Goal: Task Accomplishment & Management: Use online tool/utility

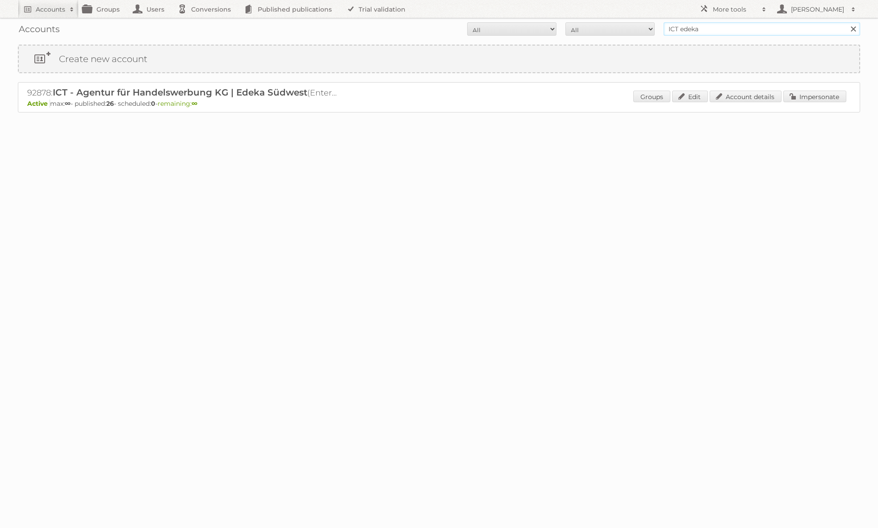
click at [710, 26] on input "ICT edeka" at bounding box center [761, 28] width 196 height 13
type input "[PERSON_NAME]@publitas"
click at [846, 22] on input "Search" at bounding box center [852, 28] width 13 height 13
drag, startPoint x: 809, startPoint y: 99, endPoint x: 799, endPoint y: 98, distance: 10.7
click at [809, 99] on link "Impersonate" at bounding box center [814, 97] width 63 height 12
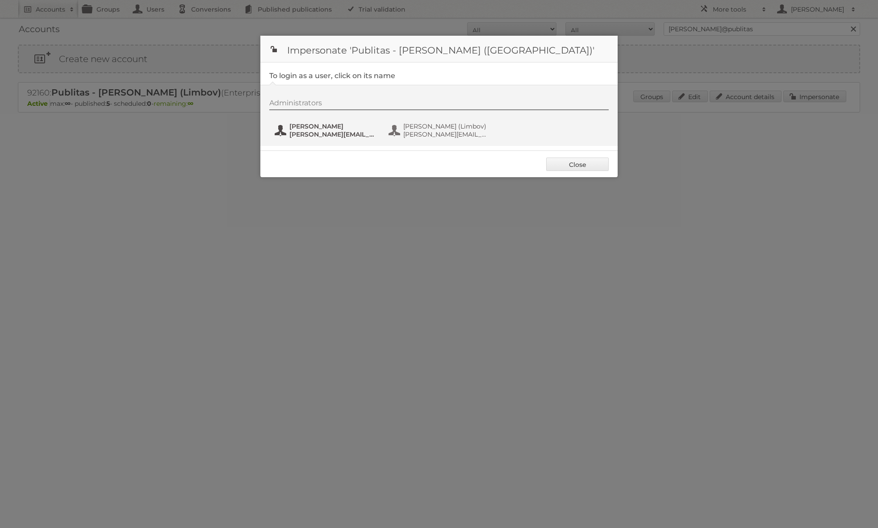
click at [336, 129] on span "Jacek Solon" at bounding box center [332, 126] width 87 height 8
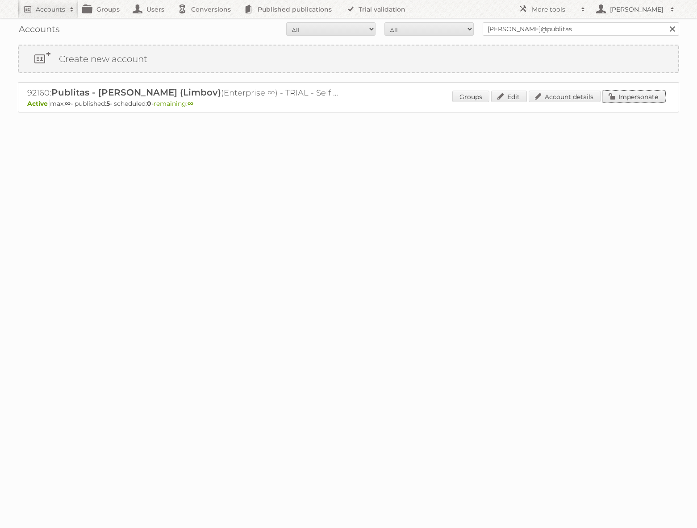
click at [625, 96] on link "Impersonate" at bounding box center [633, 97] width 63 height 12
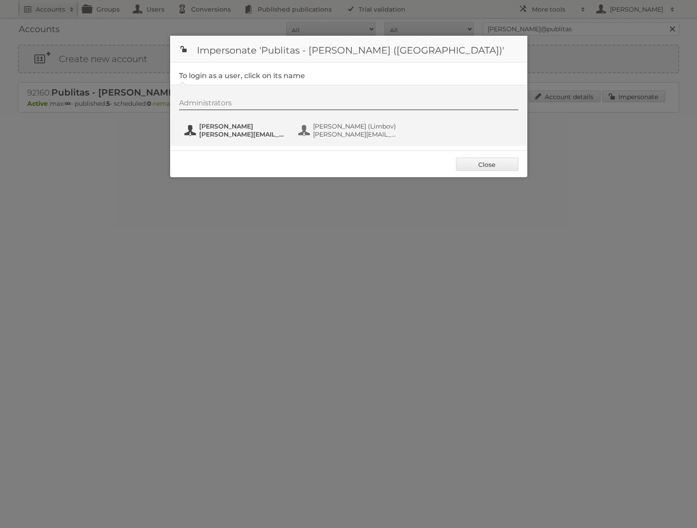
click at [207, 123] on span "Jacek Solon" at bounding box center [242, 126] width 87 height 8
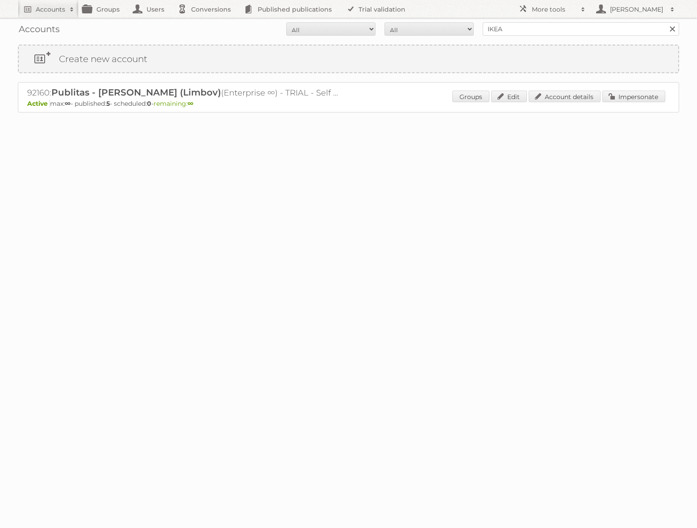
type input "IKEA"
click at [665, 22] on input "Search" at bounding box center [671, 28] width 13 height 13
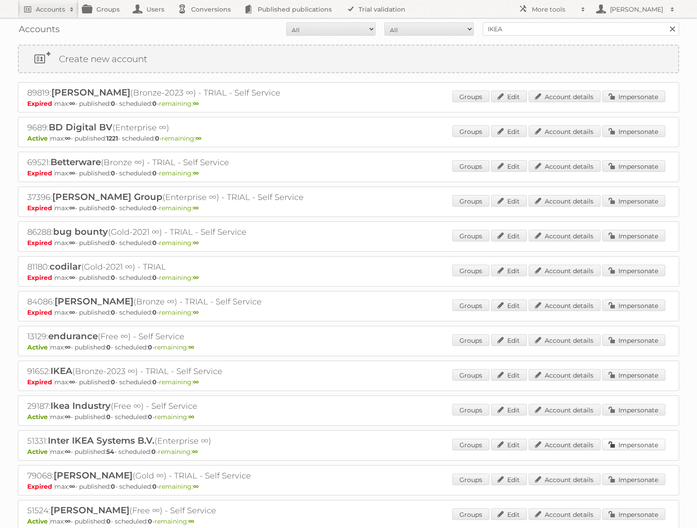
drag, startPoint x: 624, startPoint y: 447, endPoint x: 567, endPoint y: 436, distance: 58.1
click at [624, 447] on link "Impersonate" at bounding box center [633, 445] width 63 height 12
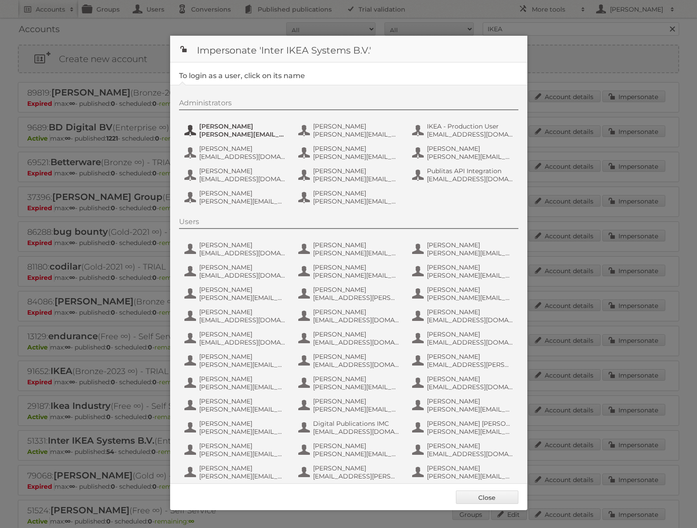
click at [236, 128] on span "Andreas Olofsson" at bounding box center [242, 126] width 87 height 8
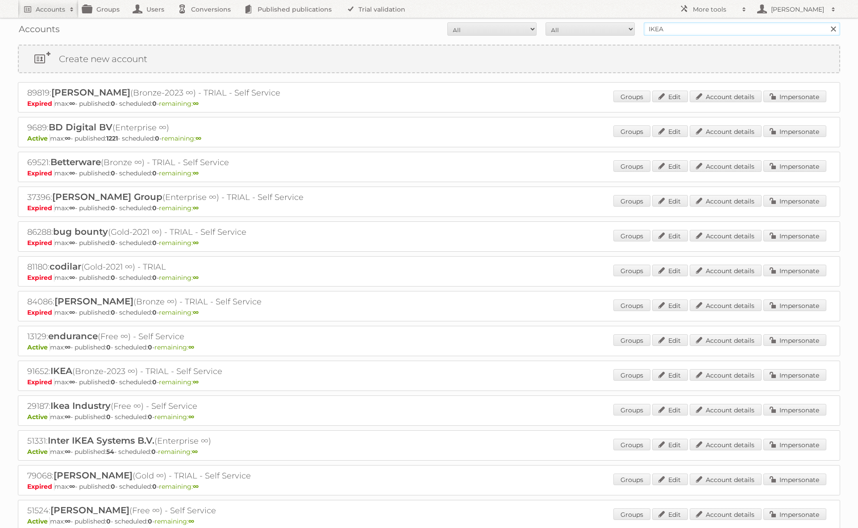
click at [682, 32] on input "IKEA" at bounding box center [742, 28] width 196 height 13
click at [658, 26] on input "IKEA" at bounding box center [742, 28] width 196 height 13
type input "ICT edeka"
click at [826, 22] on input "Search" at bounding box center [832, 28] width 13 height 13
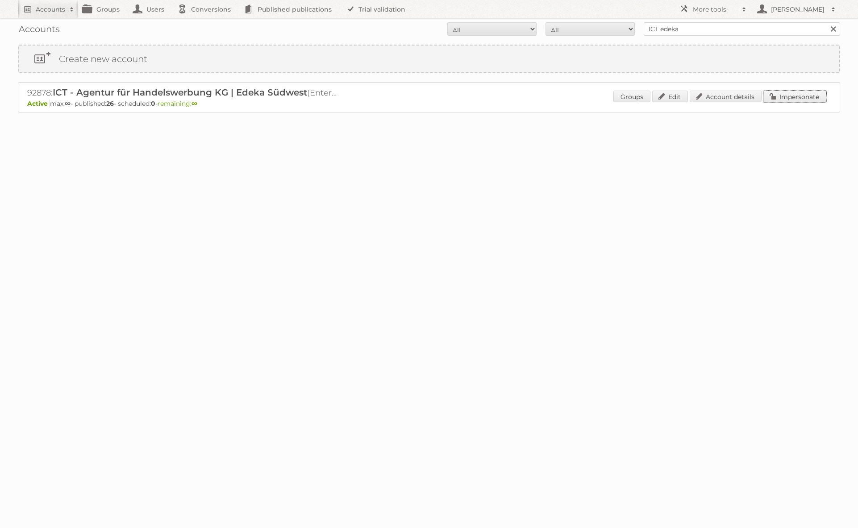
drag, startPoint x: 785, startPoint y: 99, endPoint x: 770, endPoint y: 101, distance: 15.7
click at [785, 99] on link "Impersonate" at bounding box center [794, 97] width 63 height 12
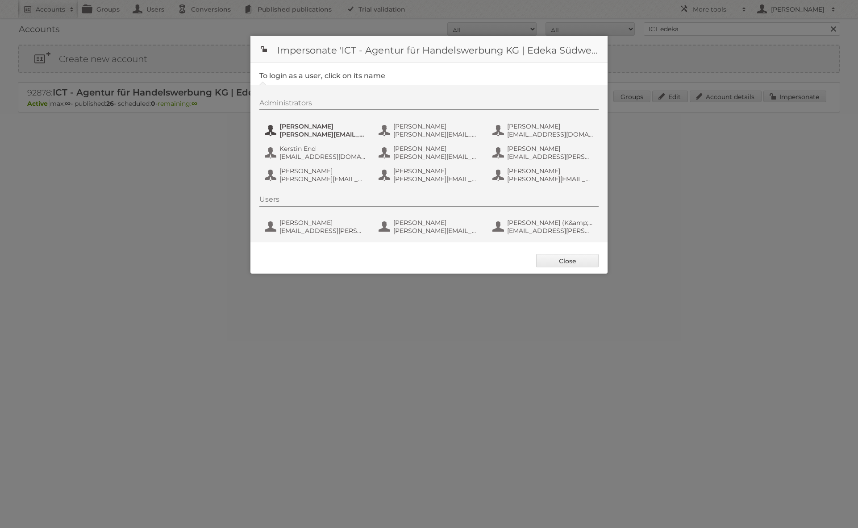
click at [294, 133] on span "[PERSON_NAME][EMAIL_ADDRESS][PERSON_NAME][DOMAIN_NAME]" at bounding box center [322, 134] width 87 height 8
